Goal: Communication & Community: Answer question/provide support

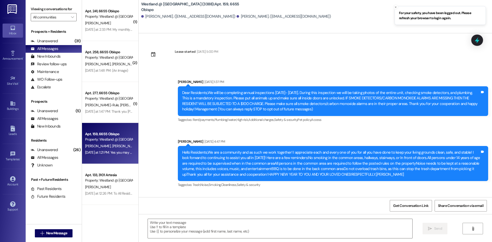
scroll to position [1691, 0]
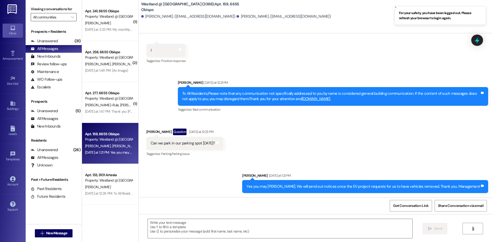
click at [57, 15] on input "All communities" at bounding box center [50, 17] width 35 height 8
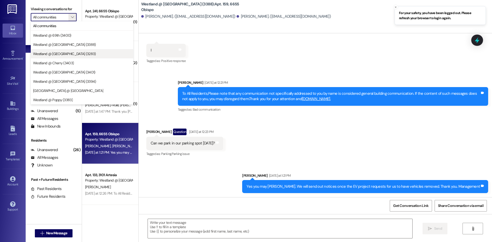
click at [62, 56] on button "Westland @ [GEOGRAPHIC_DATA] (3283)" at bounding box center [82, 53] width 102 height 9
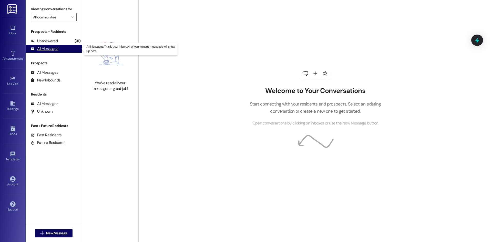
click at [67, 50] on div "All Messages (undefined)" at bounding box center [54, 49] width 56 height 8
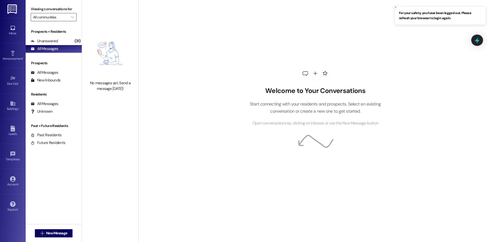
click at [62, 18] on input "All communities" at bounding box center [50, 17] width 35 height 8
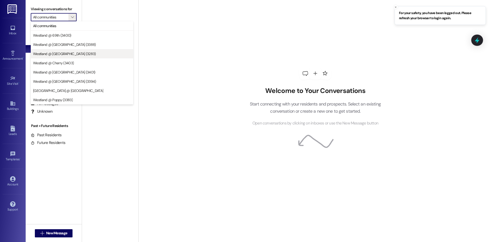
click at [53, 55] on span "Westland @ [GEOGRAPHIC_DATA] (3283)" at bounding box center [64, 53] width 63 height 5
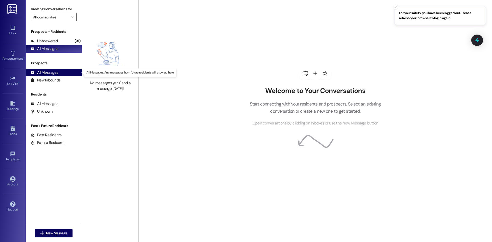
click at [58, 70] on div "All Messages (undefined)" at bounding box center [54, 73] width 56 height 8
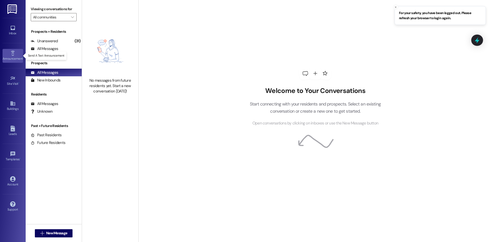
click at [9, 54] on link "Announcement •" at bounding box center [13, 56] width 20 height 14
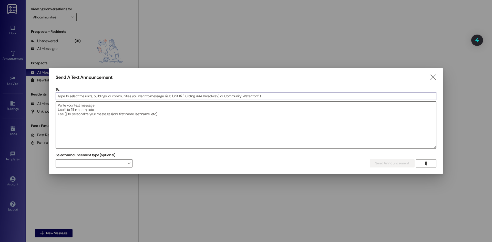
drag, startPoint x: 143, startPoint y: 51, endPoint x: 144, endPoint y: 54, distance: 3.2
click at [144, 51] on div at bounding box center [246, 121] width 492 height 242
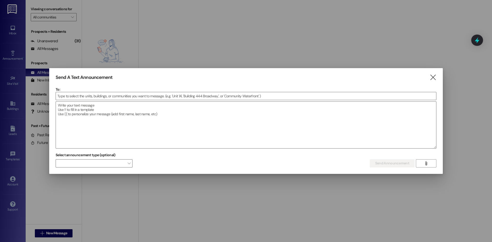
drag, startPoint x: 107, startPoint y: 232, endPoint x: 105, endPoint y: 221, distance: 10.7
click at [107, 229] on div at bounding box center [246, 121] width 492 height 242
click at [434, 79] on icon "" at bounding box center [432, 77] width 7 height 5
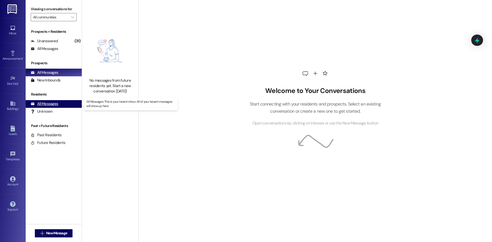
click at [48, 106] on div "All Messages" at bounding box center [44, 103] width 27 height 5
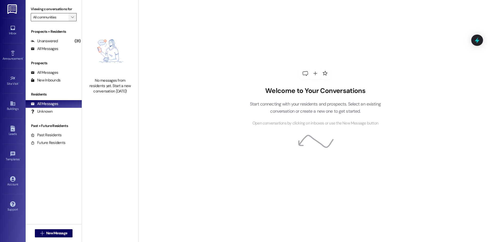
click at [71, 20] on span "" at bounding box center [72, 17] width 5 height 8
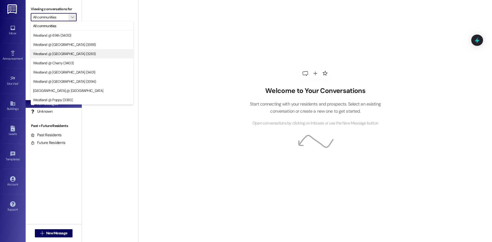
click at [69, 53] on span "Westland @ [GEOGRAPHIC_DATA] (3283)" at bounding box center [64, 53] width 63 height 5
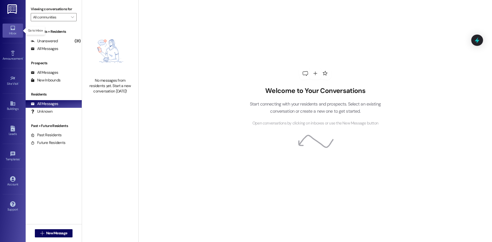
click at [17, 31] on div "Inbox" at bounding box center [13, 33] width 26 height 5
click at [50, 19] on input "All communities" at bounding box center [50, 17] width 35 height 8
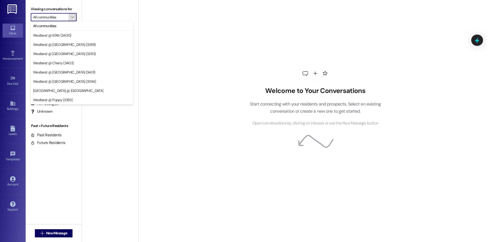
click at [75, 16] on button "" at bounding box center [72, 17] width 8 height 8
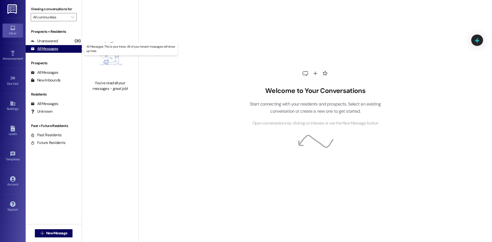
click at [51, 49] on div "All Messages" at bounding box center [44, 48] width 27 height 5
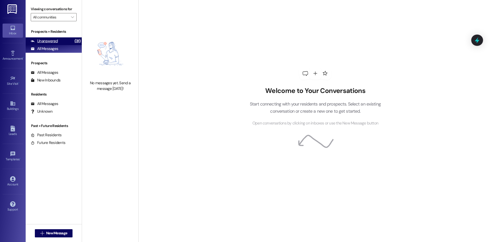
click at [39, 40] on div "Unanswered" at bounding box center [44, 40] width 27 height 5
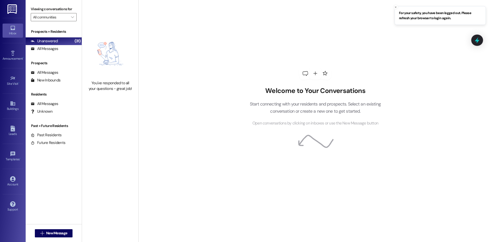
click at [241, 43] on div "Welcome to Your Conversations Start connecting with your residents and prospect…" at bounding box center [315, 97] width 154 height 194
